Goal: Communication & Community: Answer question/provide support

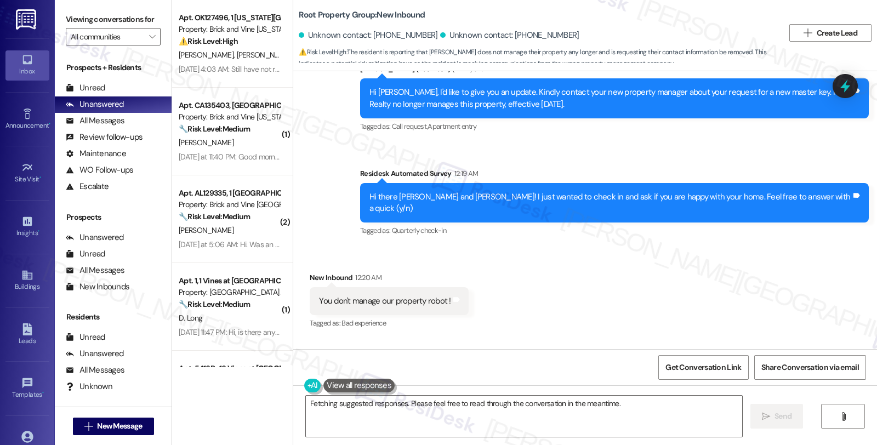
scroll to position [105433, 0]
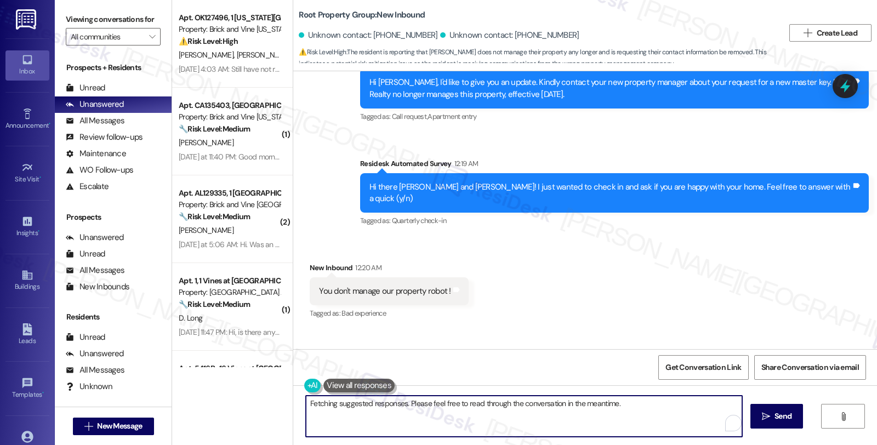
drag, startPoint x: 302, startPoint y: 401, endPoint x: 566, endPoint y: 417, distance: 264.7
click at [566, 417] on textarea "Hi {{first_name}}, I understand you'd like your contact info removed since Root…" at bounding box center [524, 416] width 436 height 41
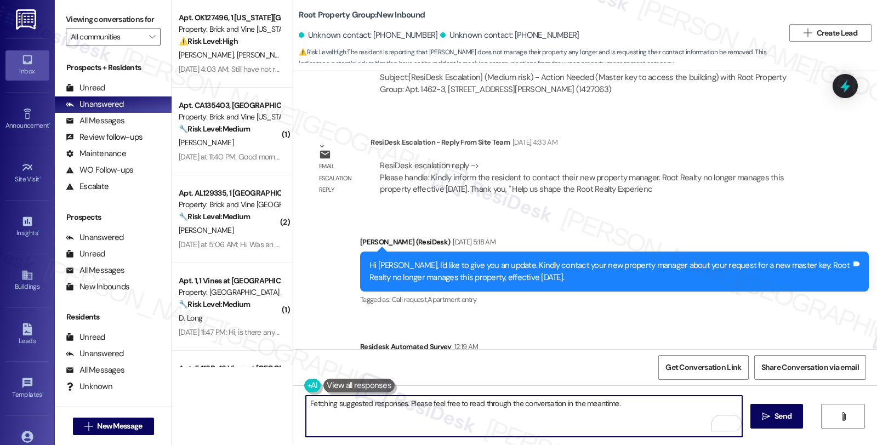
scroll to position [105007, 0]
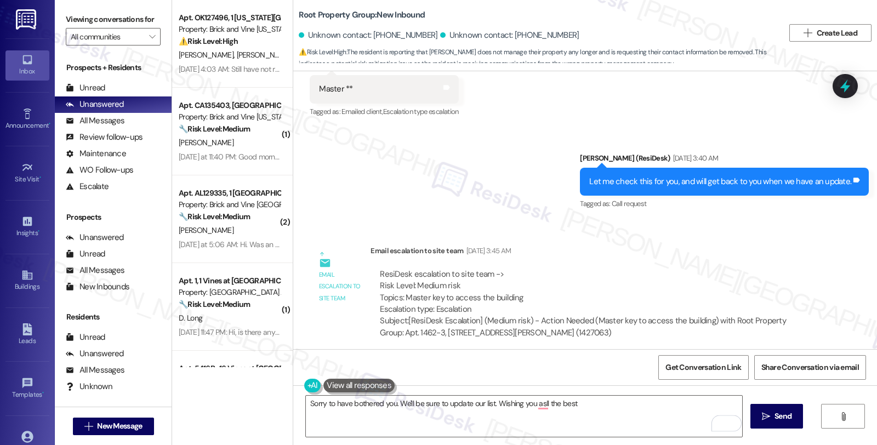
click at [590, 408] on textarea "Sorry to have bothered you. We'll be sure to update our list. Wishing you asll …" at bounding box center [524, 416] width 436 height 41
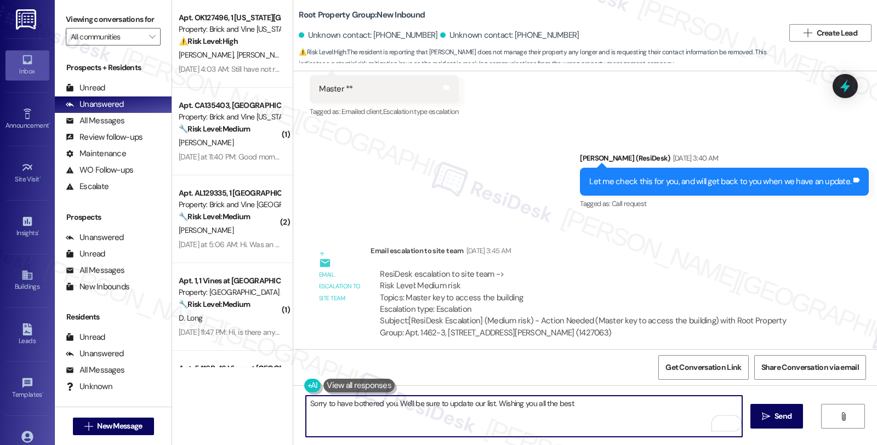
click at [585, 401] on textarea "Sorry to have bothered you. We'll be sure to update our list. Wishing you all t…" at bounding box center [524, 416] width 436 height 41
type textarea "Sorry to have bothered you. We'll be sure to update our list. Wishing you all t…"
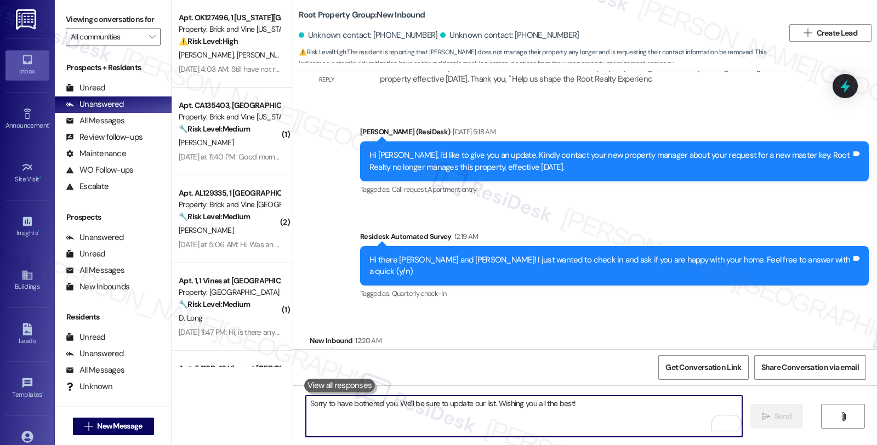
scroll to position [105433, 0]
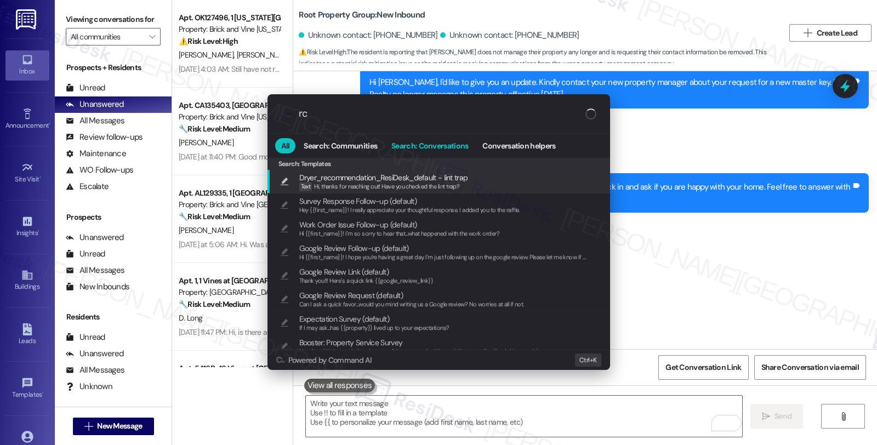
type input "r"
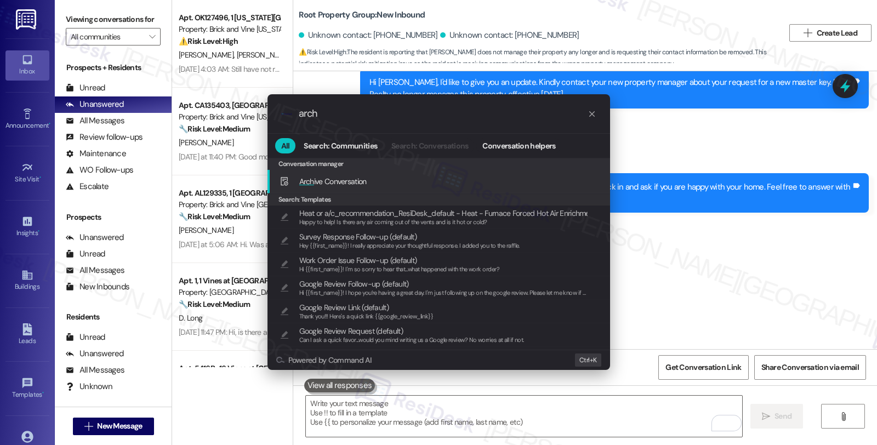
type input "arch"
click at [401, 183] on div "Arch ive Conversation Add shortcut" at bounding box center [440, 181] width 321 height 12
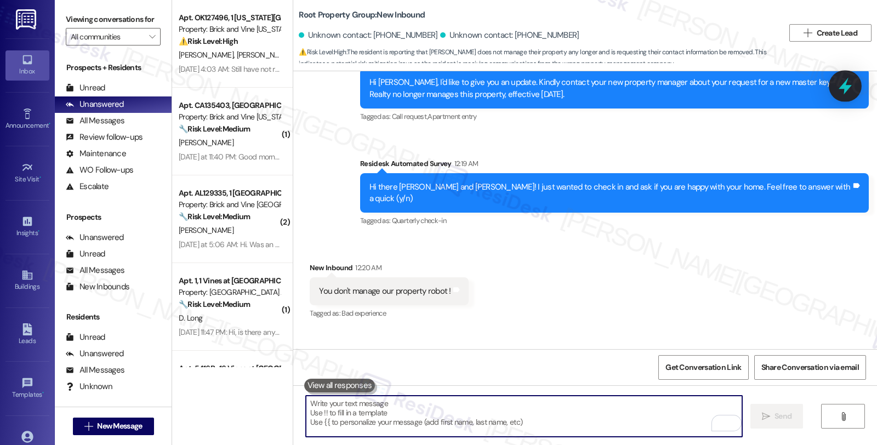
click at [848, 80] on icon at bounding box center [845, 86] width 19 height 19
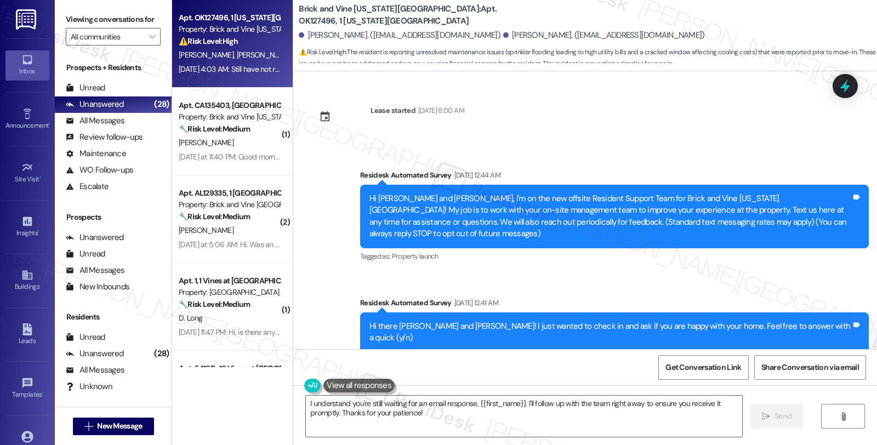
scroll to position [1308, 0]
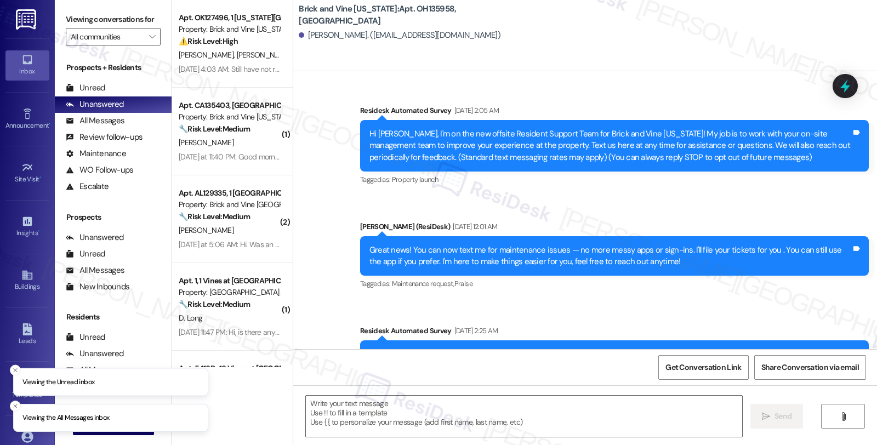
scroll to position [8124, 0]
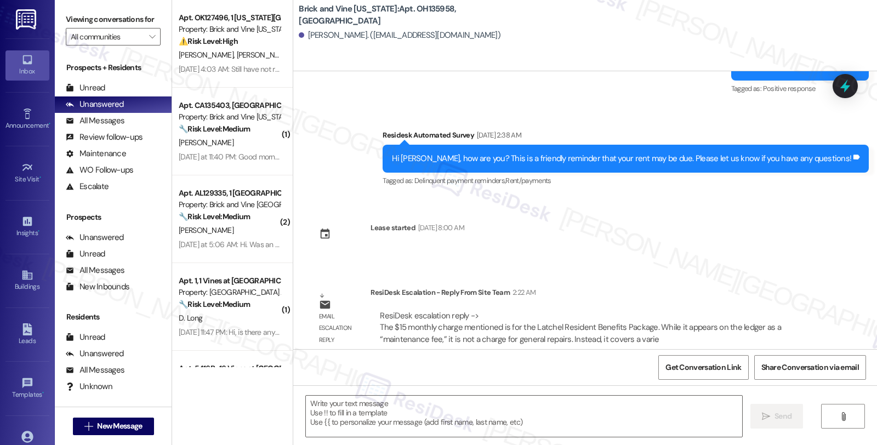
click at [732, 264] on div "Survey, sent via SMS Residesk Automated Survey [DATE] 2:05 AM Hi [PERSON_NAME],…" at bounding box center [585, 210] width 584 height 278
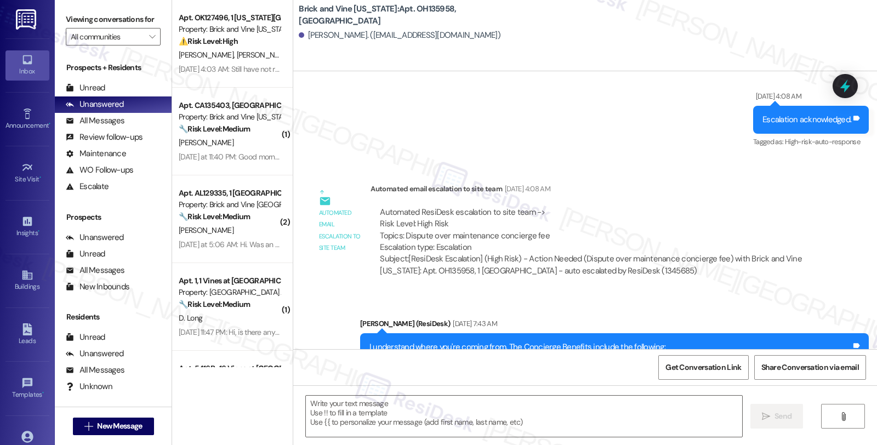
scroll to position [7575, 0]
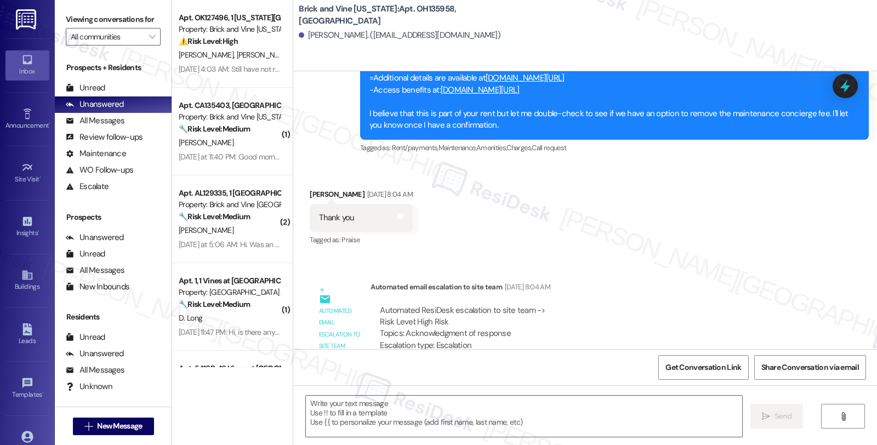
click at [727, 217] on div "Received via SMS Ondriel Maultsby Jun 21, 2025 at 8:04 AM Thank you Tags and no…" at bounding box center [585, 210] width 584 height 93
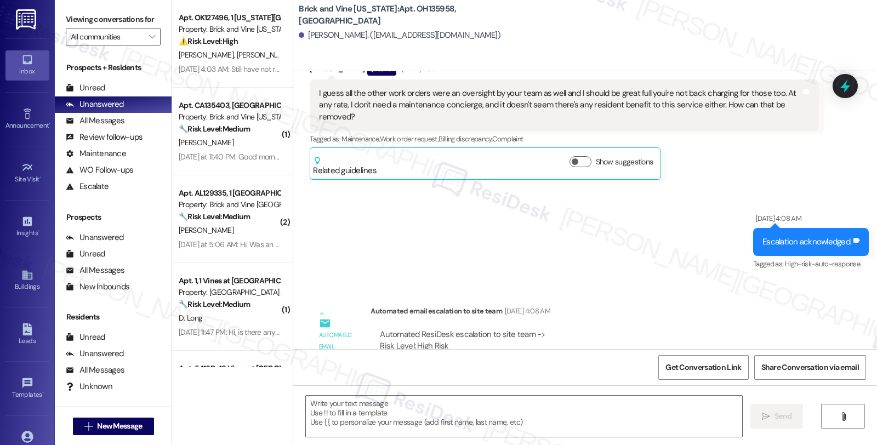
scroll to position [7027, 0]
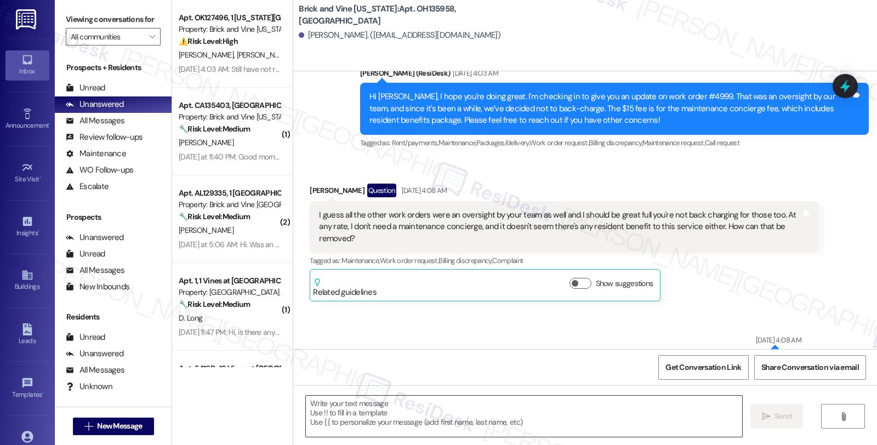
click at [428, 407] on textarea at bounding box center [524, 416] width 436 height 41
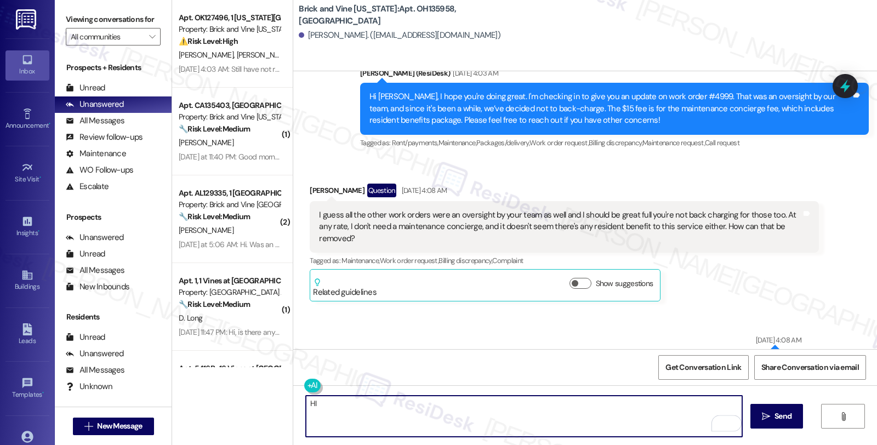
paste textarea "The $15 monthly charge mentioned is for the Latchel Resident Benefits Package. …"
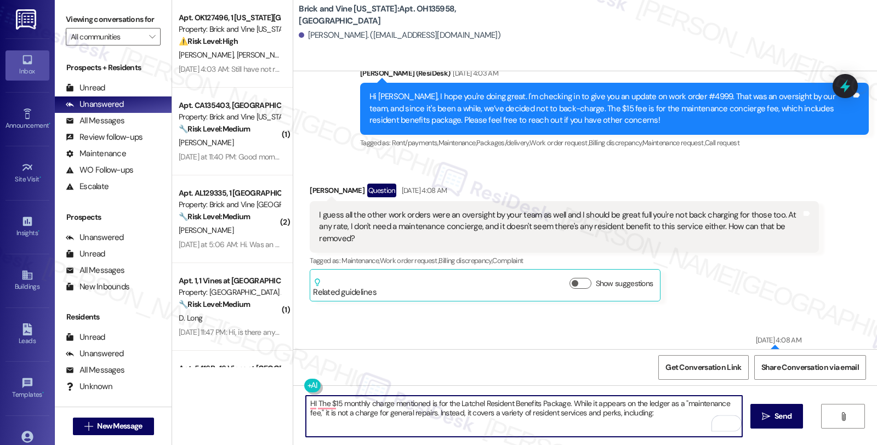
click at [306, 36] on div "Ondriel Maultsby. (ondrielmaultsby@gmail.com)" at bounding box center [400, 36] width 202 height 12
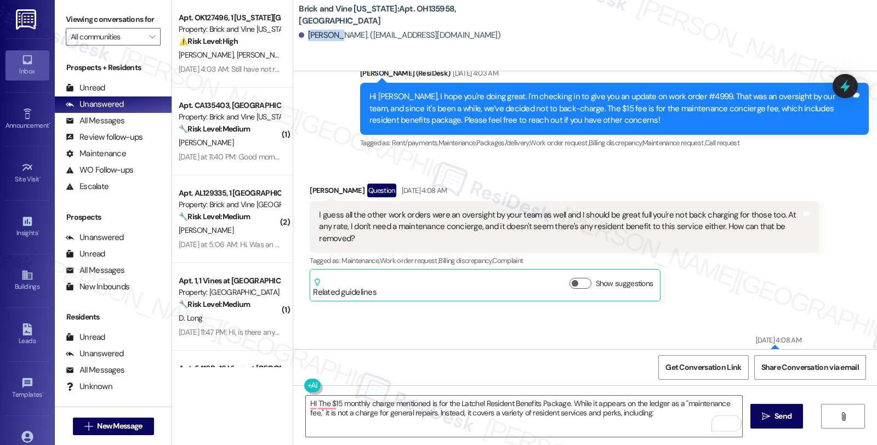
click at [306, 36] on div "Ondriel Maultsby. (ondrielmaultsby@gmail.com)" at bounding box center [400, 36] width 202 height 12
copy div "Ondriel"
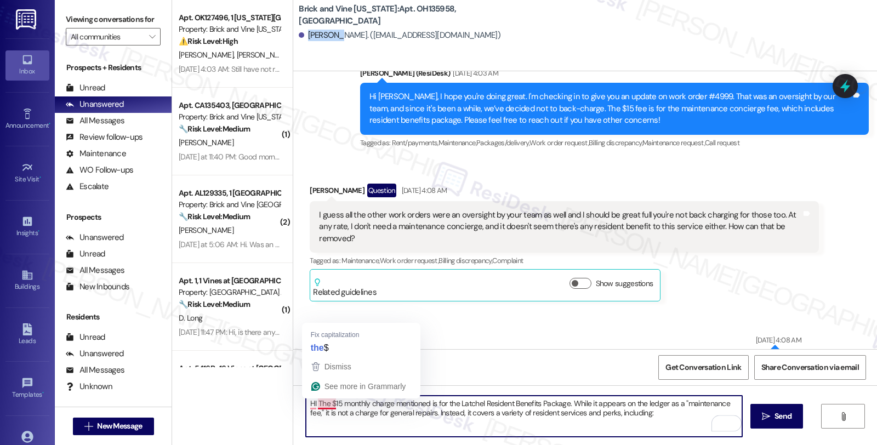
click at [311, 403] on textarea "HI The $15 monthly charge mentioned is for the Latchel Resident Benefits Packag…" at bounding box center [524, 416] width 436 height 41
paste textarea "Ondriel"
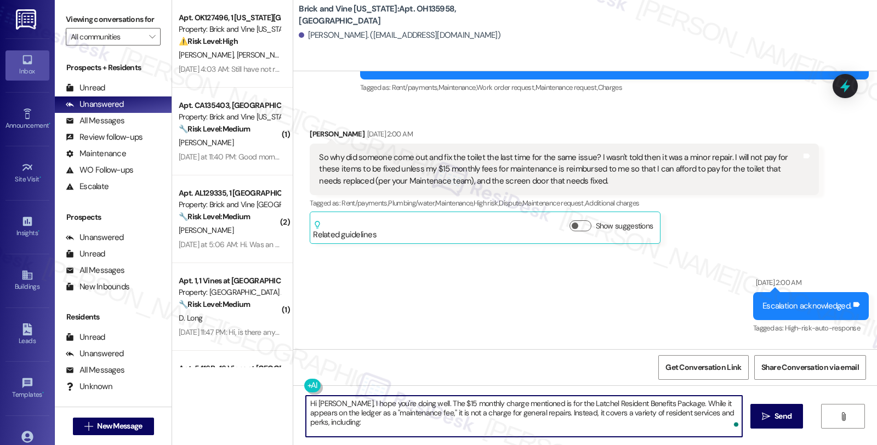
scroll to position [5870, 0]
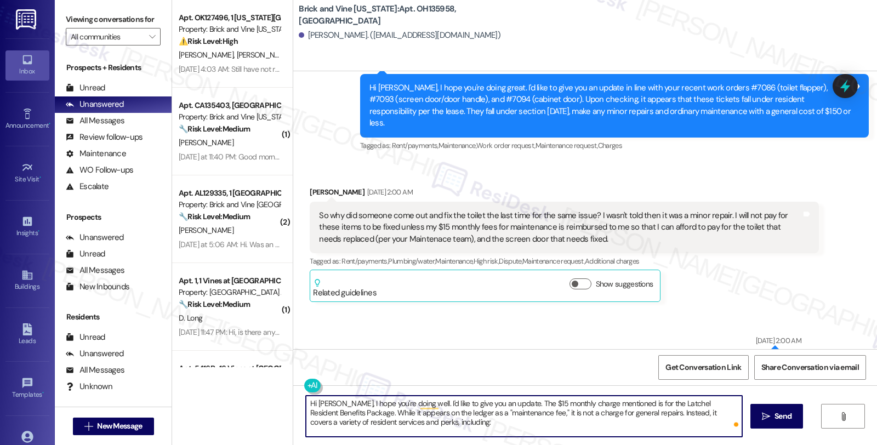
click at [413, 421] on textarea "Hi Ondriel, I hope you're doing well. I'd like to give you an update. The $15 m…" at bounding box center [524, 416] width 436 height 41
paste textarea "* Repair coordination & hotline option * Utility connection and housekeeping co…"
click at [316, 428] on textarea "Hi Ondriel, I hope you're doing well. I'd like to give you an update. The $15 m…" at bounding box center [524, 416] width 436 height 41
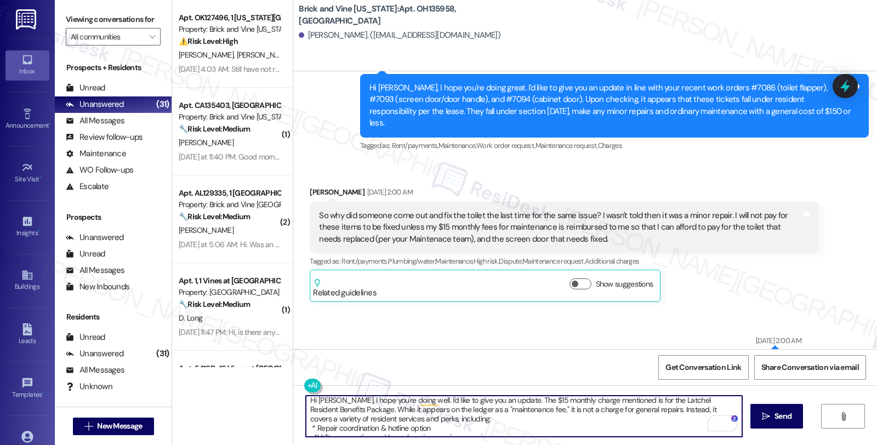
click at [306, 430] on textarea "Hi Ondriel, I hope you're doing well. I'd like to give you an update. The $15 m…" at bounding box center [524, 416] width 436 height 41
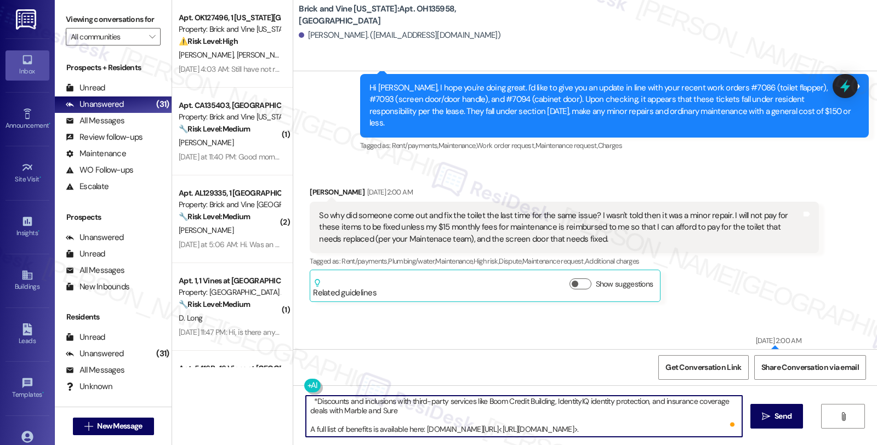
click at [468, 424] on textarea "Hi Ondriel, I hope you're doing well. I'd like to give you an update. The $15 m…" at bounding box center [524, 416] width 436 height 41
click at [714, 428] on textarea "Hi Ondriel, I hope you're doing well. I'd like to give you an update. The $15 m…" at bounding box center [524, 416] width 436 height 41
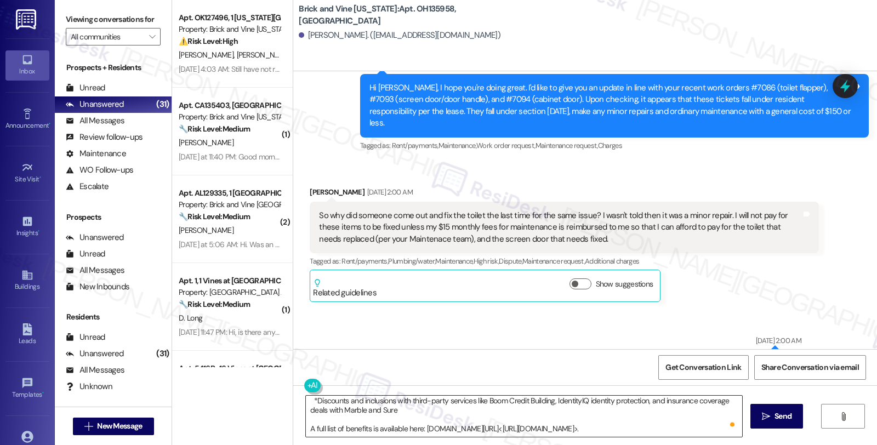
click at [374, 430] on textarea "Hi Ondriel, I hope you're doing well. I'd like to give you an update. The $15 m…" at bounding box center [524, 416] width 436 height 41
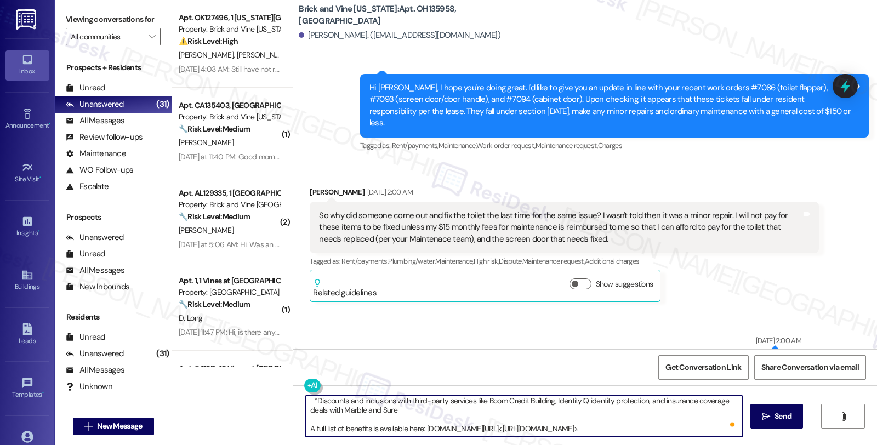
paste textarea "Should you have other concerns, please feel free to reach out. Have a great day!"
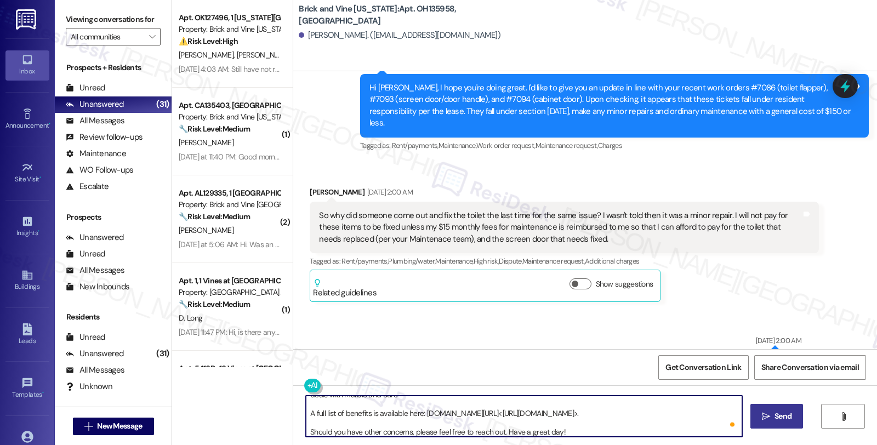
type textarea "Hi Ondriel, I hope you're doing well. I'd like to give you an update. The $15 m…"
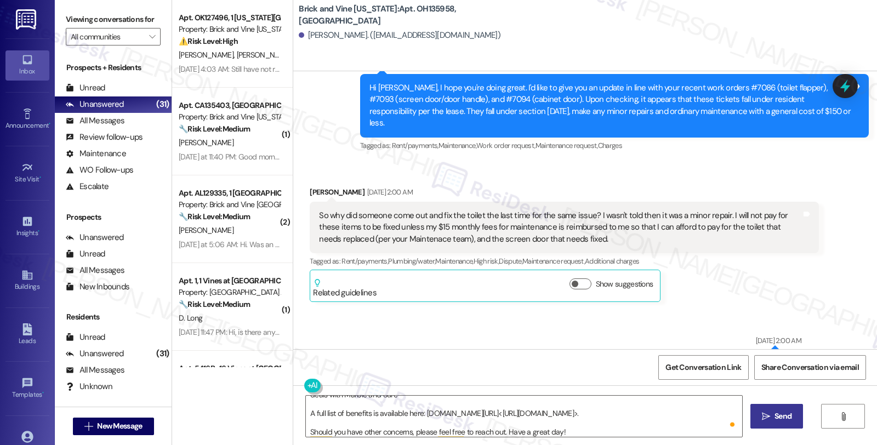
click at [772, 423] on button " Send" at bounding box center [777, 416] width 53 height 25
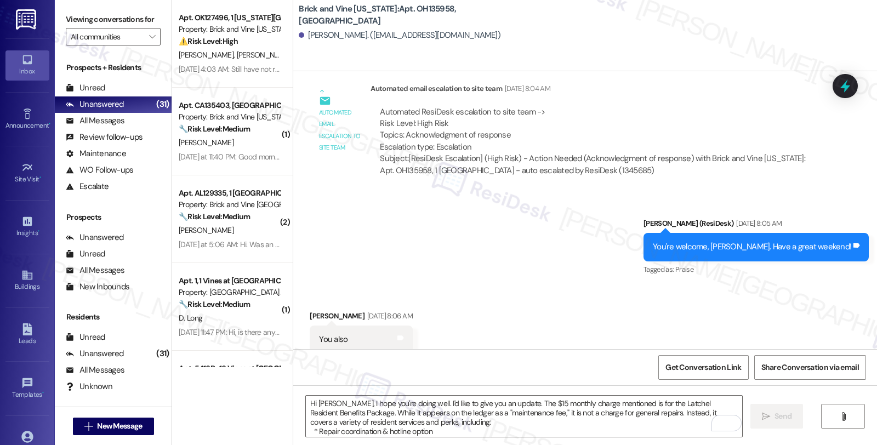
click at [744, 293] on div "Received via SMS Ondriel Maultsby Jun 21, 2025 at 8:06 AM You also Tags and not…" at bounding box center [585, 324] width 584 height 76
